Goal: Communication & Community: Answer question/provide support

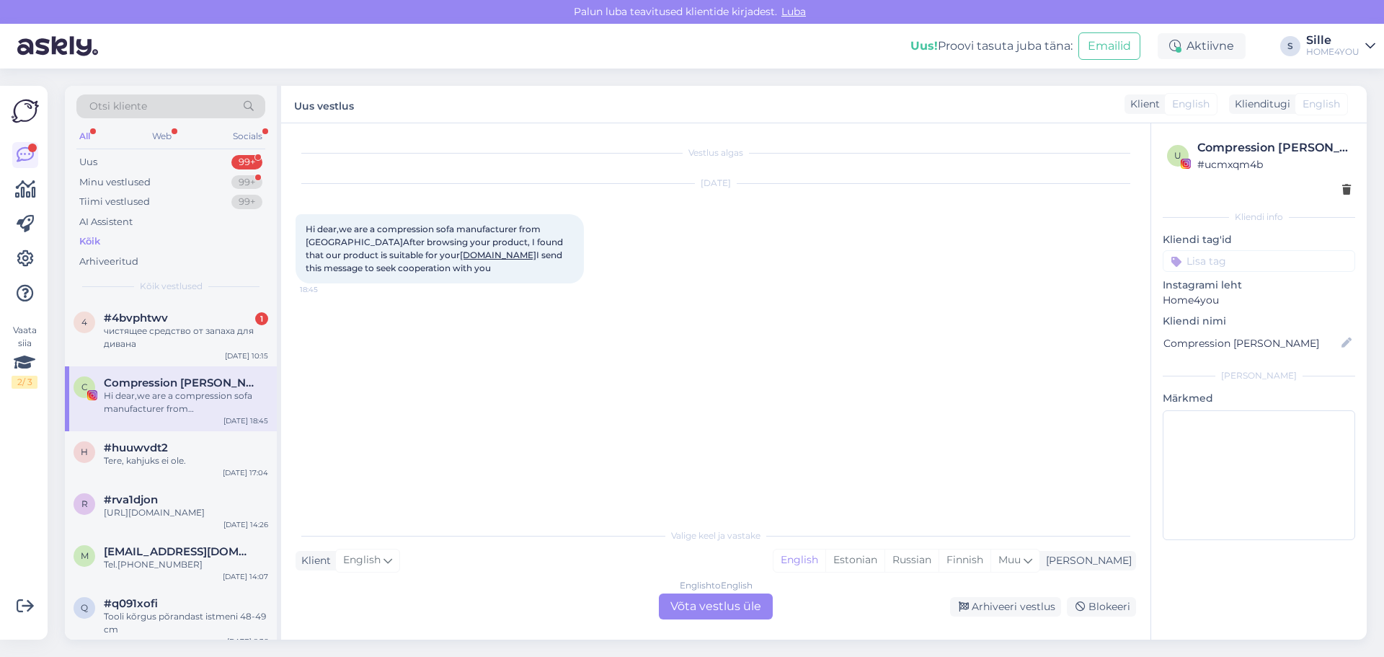
click at [1020, 227] on div "[DATE] Hi dear,we are a compression sofa manufacturer from [GEOGRAPHIC_DATA]Aft…" at bounding box center [716, 233] width 841 height 131
click at [156, 318] on span "#4bvphtwv" at bounding box center [136, 317] width 64 height 13
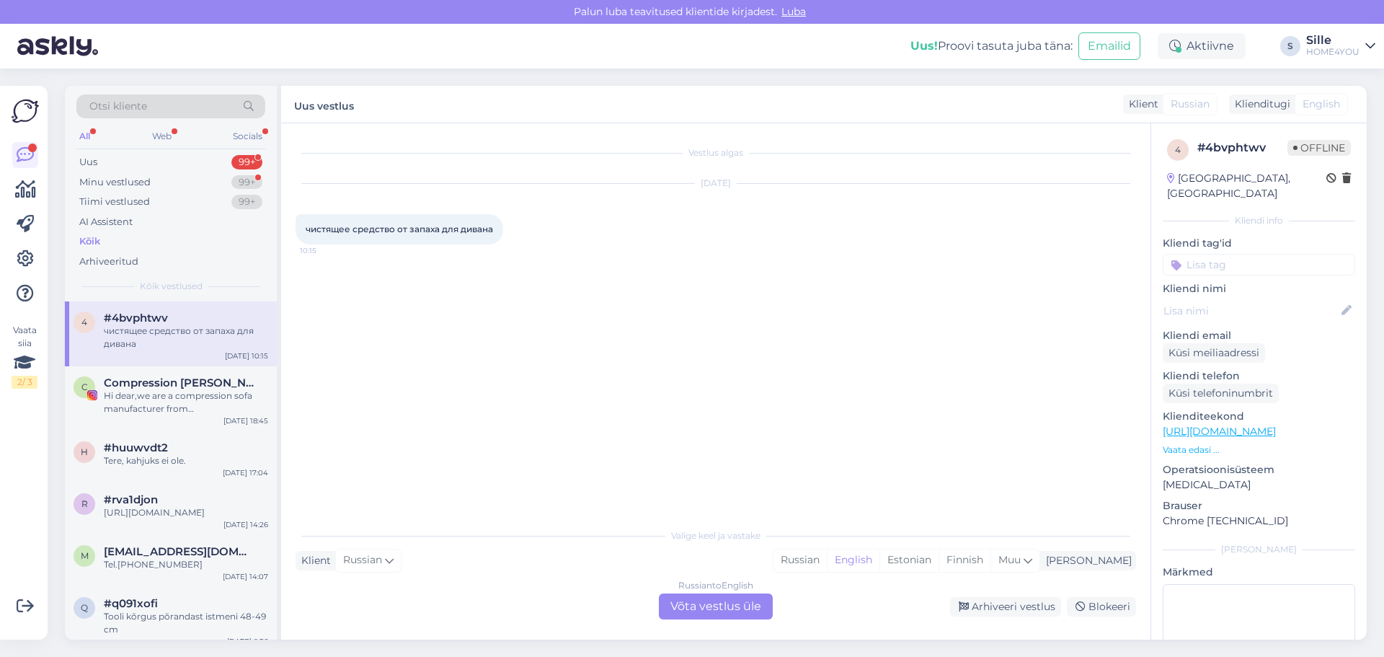
click at [714, 606] on div "Russian to English Võta vestlus üle" at bounding box center [716, 606] width 114 height 26
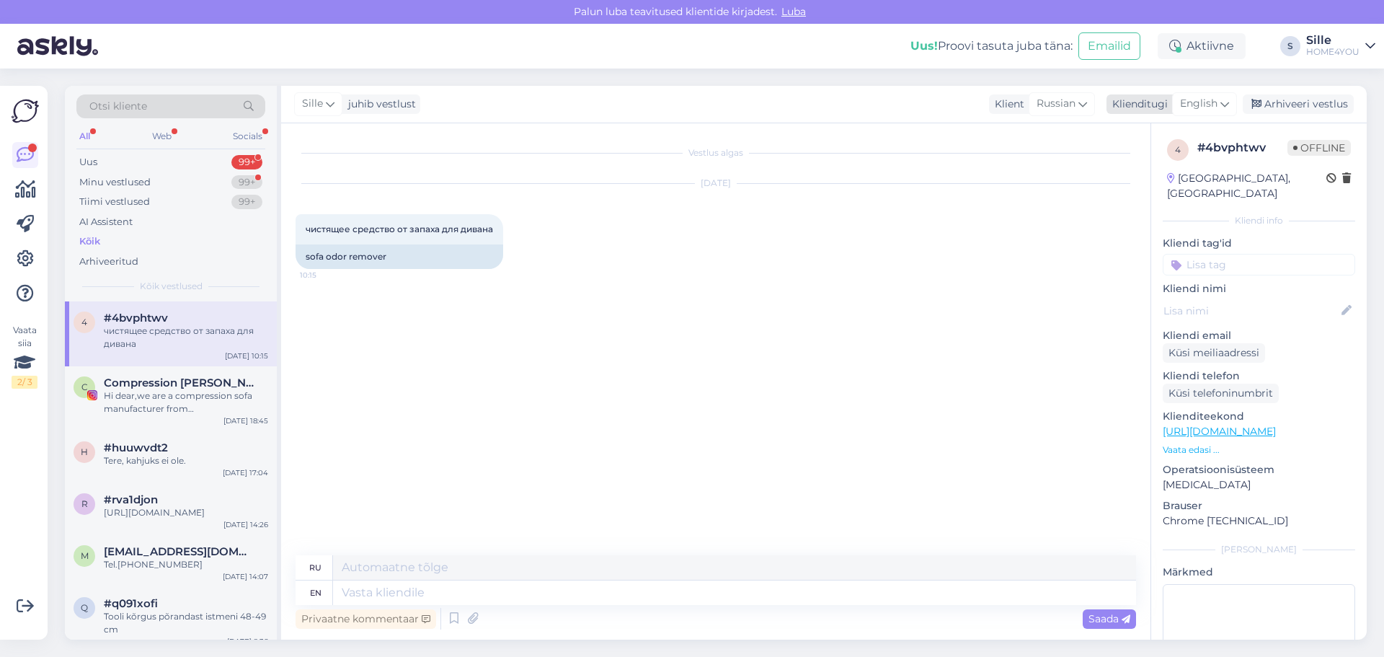
click at [1185, 101] on span "English" at bounding box center [1198, 104] width 37 height 16
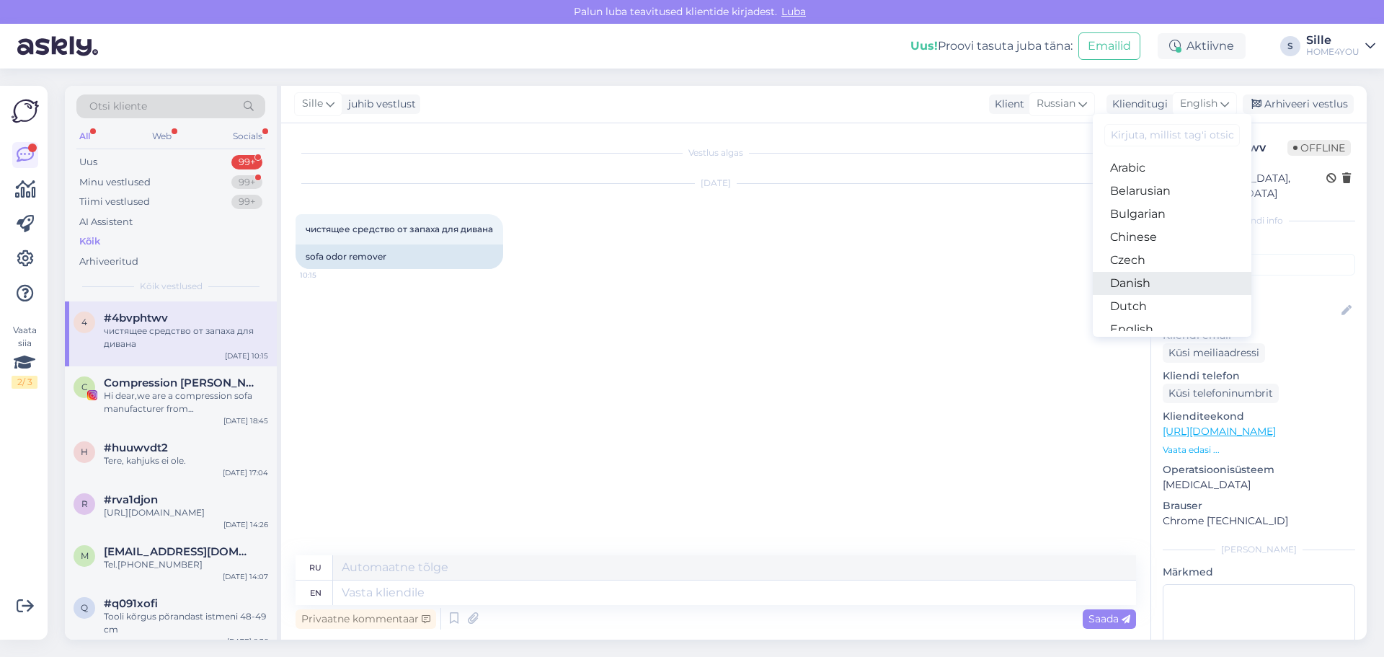
scroll to position [144, 0]
click at [1151, 211] on link "Estonian" at bounding box center [1172, 208] width 159 height 23
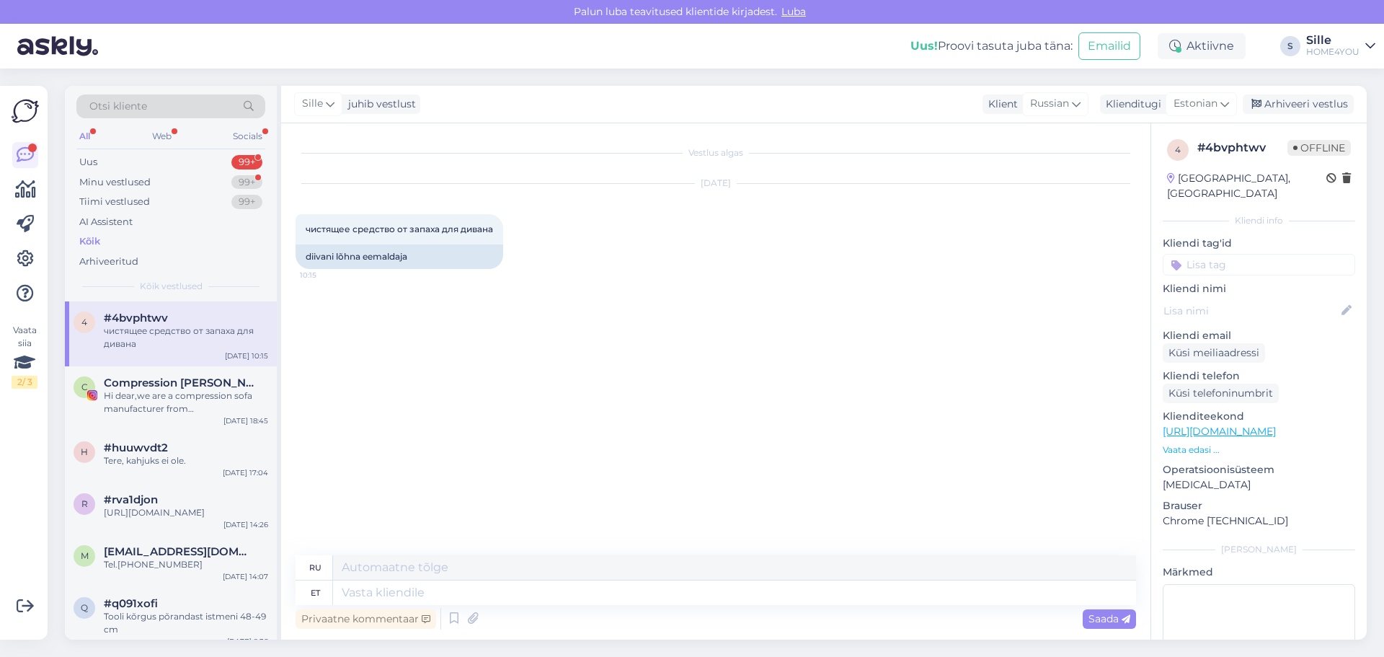
click at [665, 605] on div "Privaatne kommentaar Saada" at bounding box center [716, 618] width 841 height 27
click at [650, 608] on div "Privaatne kommentaar Saada" at bounding box center [716, 618] width 841 height 27
click at [675, 589] on textarea at bounding box center [734, 592] width 803 height 25
type textarea "Tere"
type textarea "Привет"
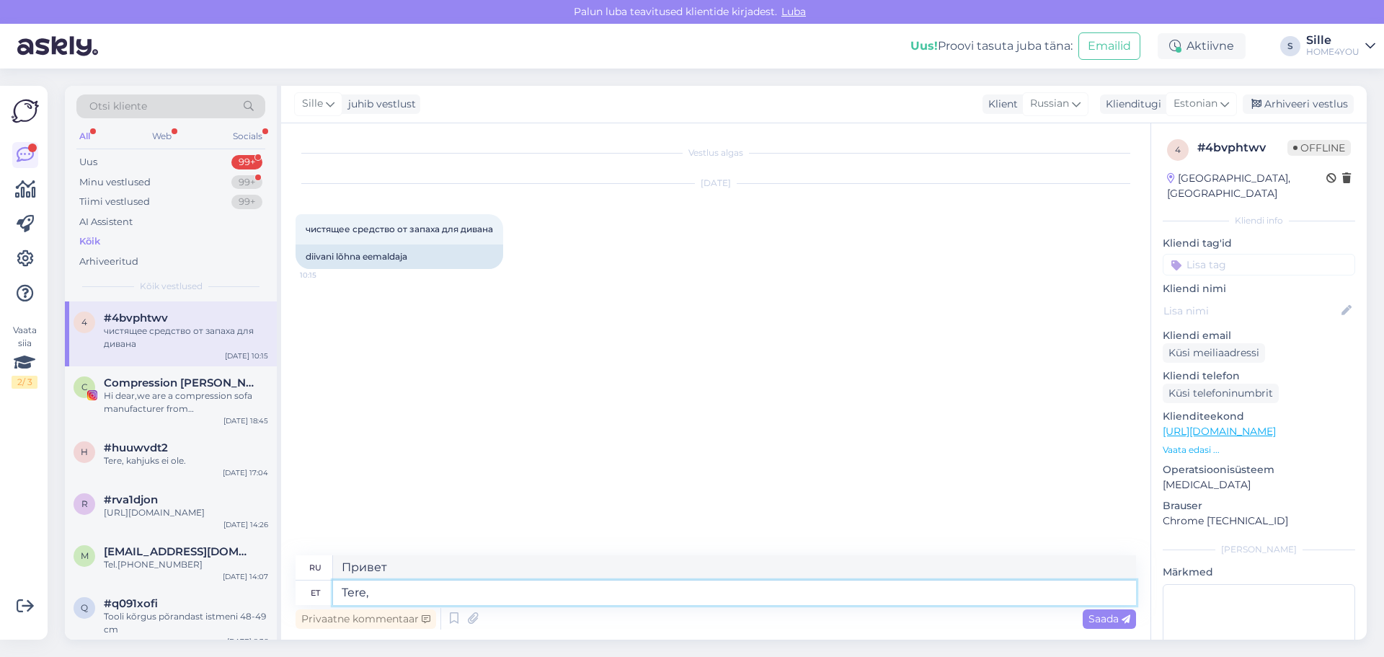
type textarea "Tere,"
type textarea "Привет,"
type textarea "Tere, kuidas s"
type textarea "Привет, как дела?"
type textarea "Tere, kuidas saame a"
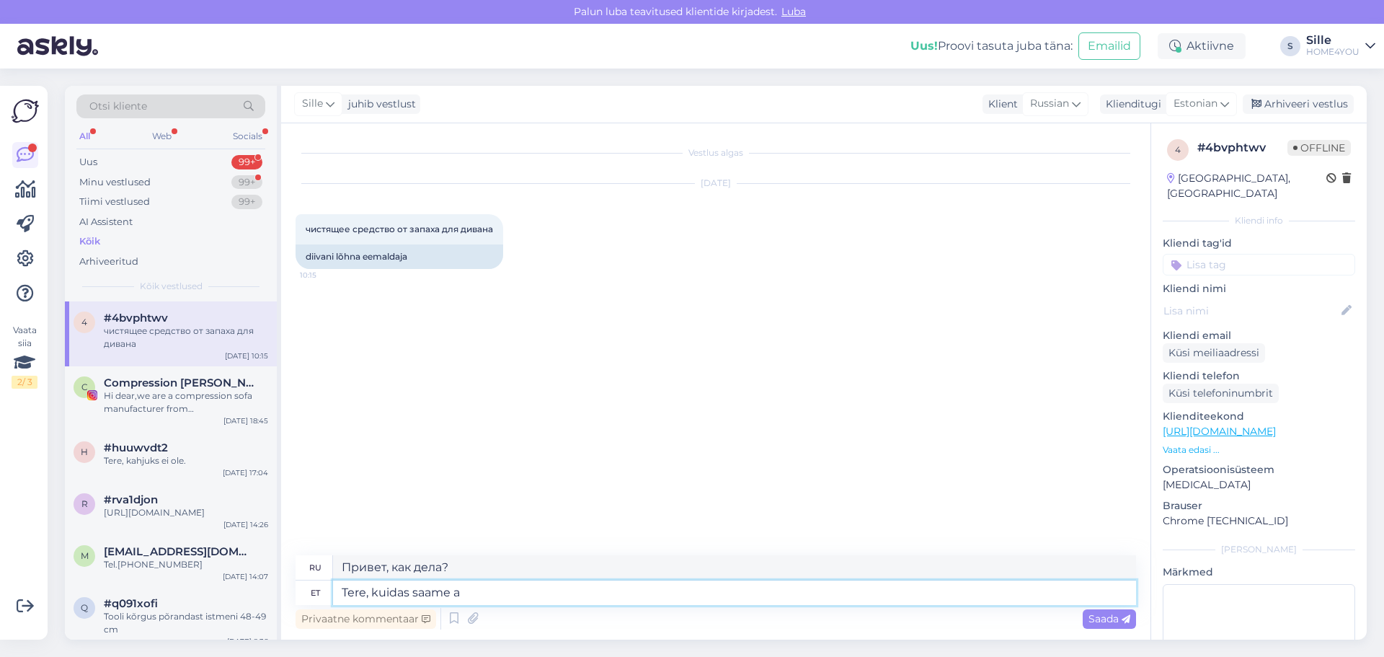
type textarea "Здравствуйте, как мы можем"
type textarea "Tere, kuidas saame aidata"
type textarea "Здравствуйте, чем мы можем помочь?"
type textarea "Tere, kuidas saame aidata?"
click at [1111, 622] on span "Saada" at bounding box center [1110, 618] width 42 height 13
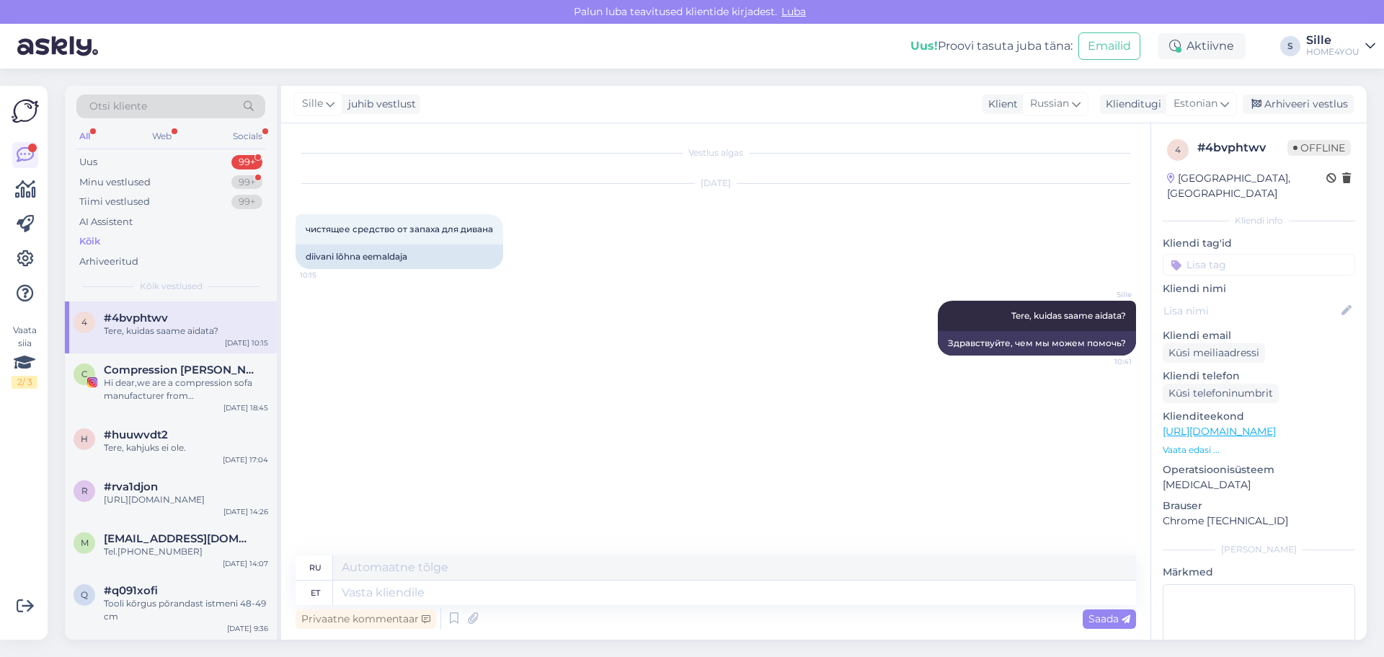
click at [1202, 514] on div "4 # 4bvphtwv Offline [GEOGRAPHIC_DATA], [GEOGRAPHIC_DATA] Kliendi info Kliendi …" at bounding box center [1259, 429] width 216 height 612
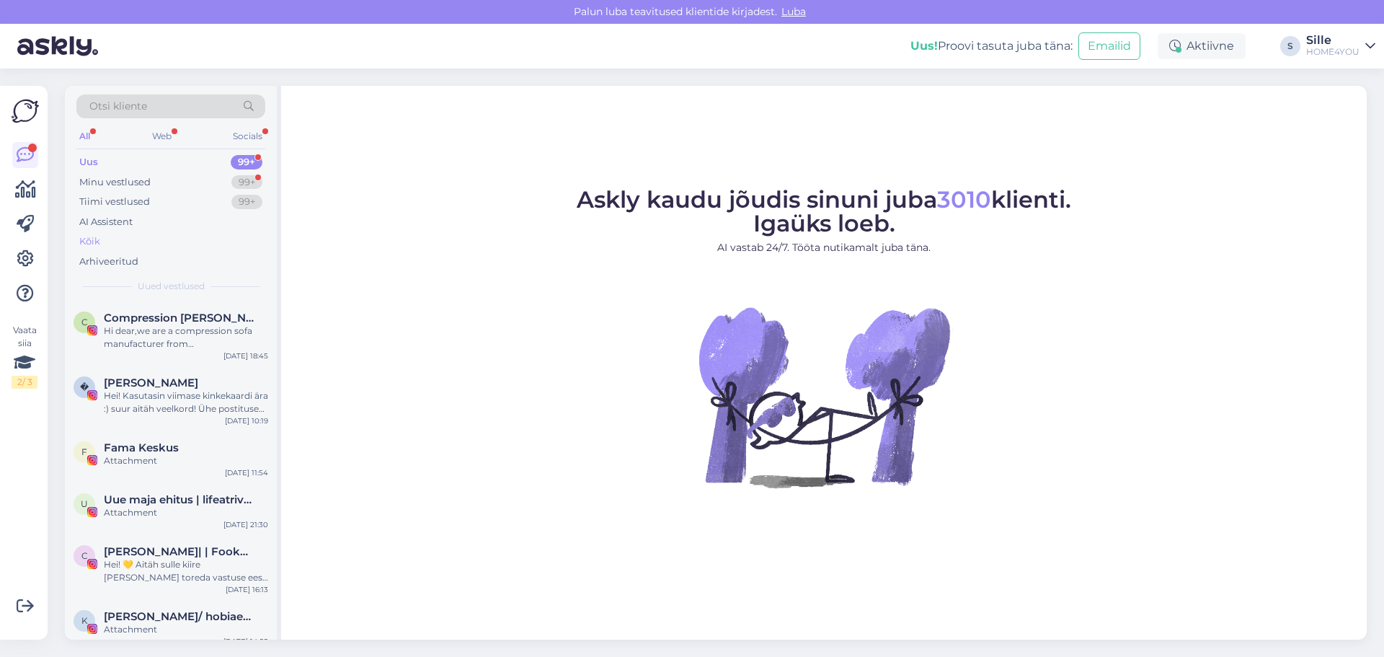
click at [91, 239] on div "Kõik" at bounding box center [89, 241] width 21 height 14
